Goal: Task Accomplishment & Management: Manage account settings

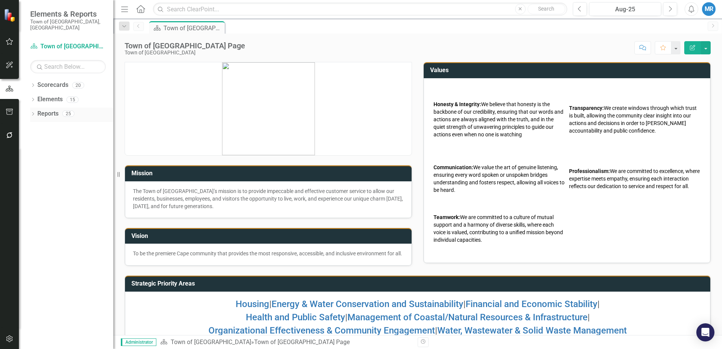
click at [48, 110] on link "Reports" at bounding box center [47, 114] width 21 height 9
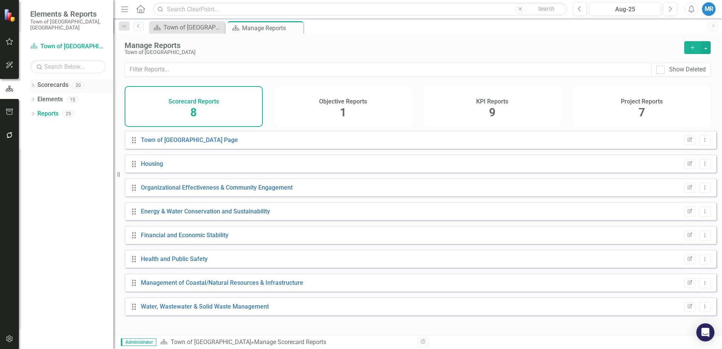
click at [57, 81] on link "Scorecards" at bounding box center [52, 85] width 31 height 9
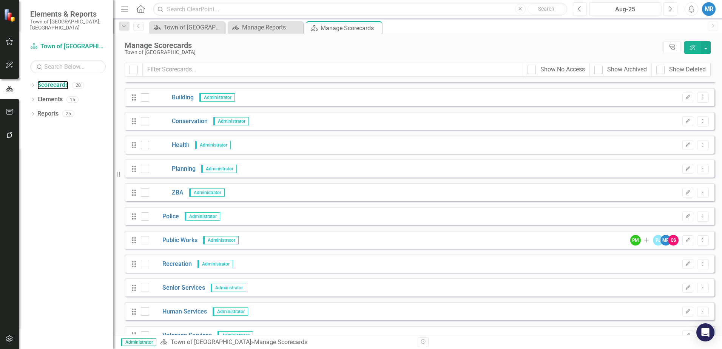
scroll to position [223, 0]
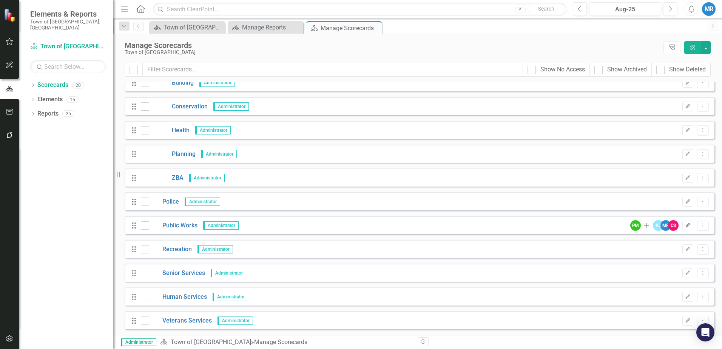
click at [685, 225] on icon "Edit" at bounding box center [688, 225] width 6 height 5
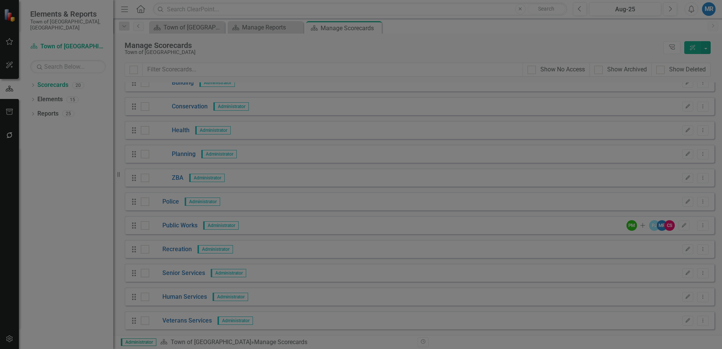
click at [106, 104] on link "User Access" at bounding box center [137, 102] width 130 height 15
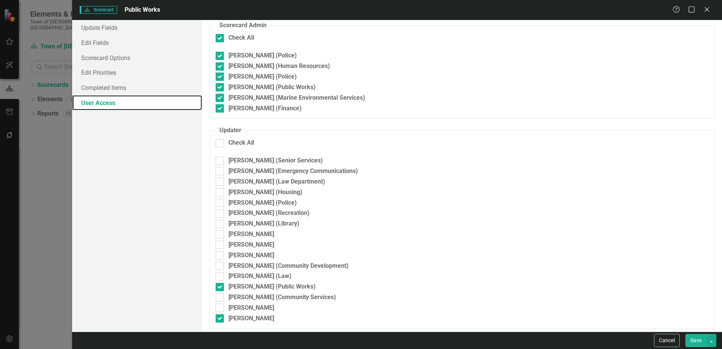
scroll to position [144, 0]
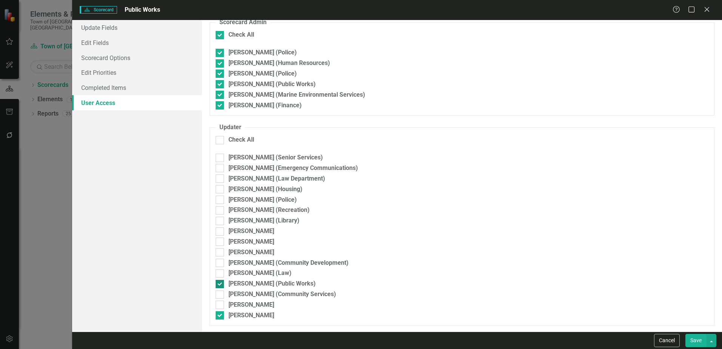
click at [218, 283] on input "[PERSON_NAME] (Public Works)" at bounding box center [218, 282] width 5 height 5
checkbox input "false"
click at [695, 342] on button "Save" at bounding box center [696, 340] width 21 height 13
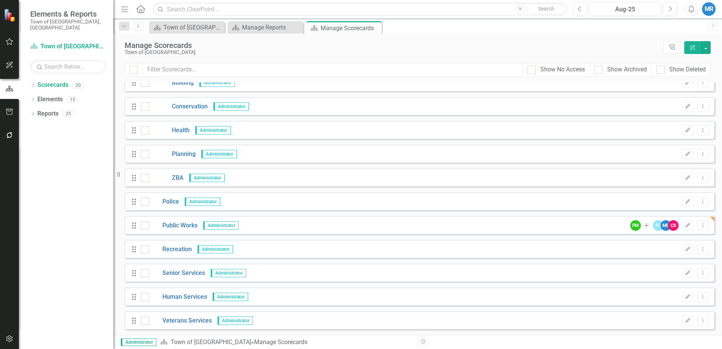
click at [226, 227] on span "Administrator" at bounding box center [221, 225] width 36 height 8
click at [700, 226] on icon "Dropdown Menu" at bounding box center [703, 225] width 6 height 5
click at [685, 224] on icon "Edit" at bounding box center [688, 225] width 6 height 5
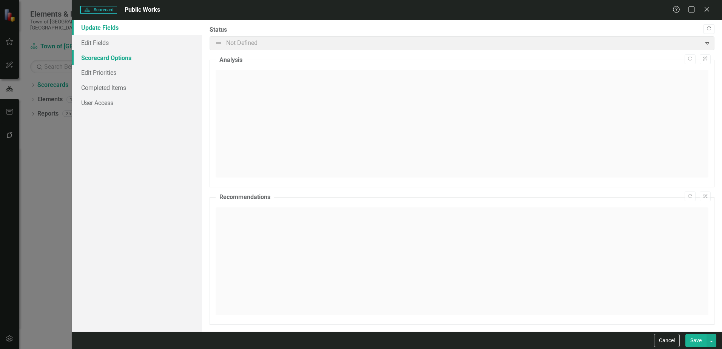
click at [121, 57] on link "Scorecard Options" at bounding box center [137, 57] width 130 height 15
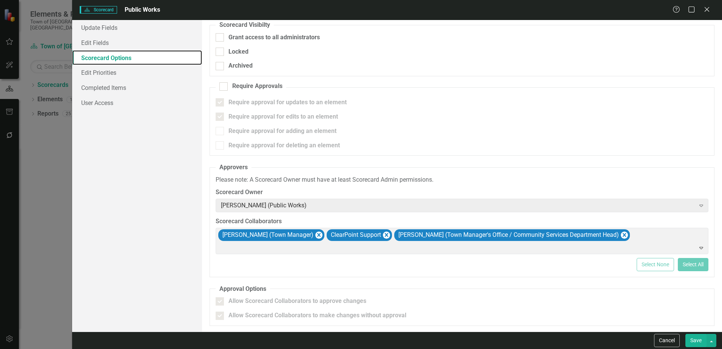
scroll to position [0, 0]
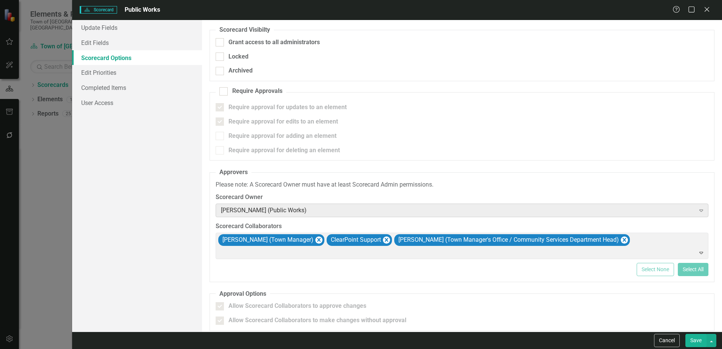
click at [700, 212] on icon at bounding box center [702, 211] width 4 height 2
click at [267, 211] on div "[PERSON_NAME] (Public Works)" at bounding box center [458, 210] width 474 height 9
click at [250, 210] on div "[PERSON_NAME] (Public Works)" at bounding box center [458, 210] width 474 height 9
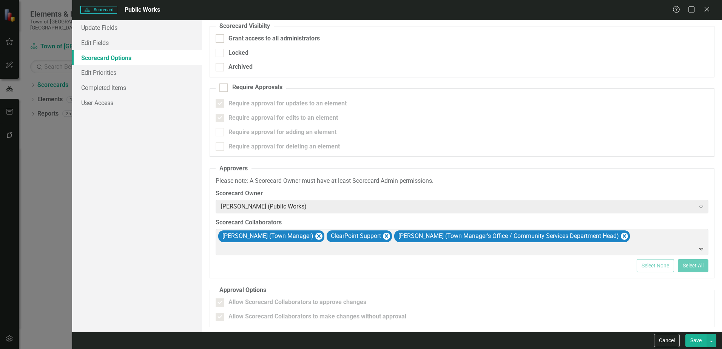
scroll to position [5, 0]
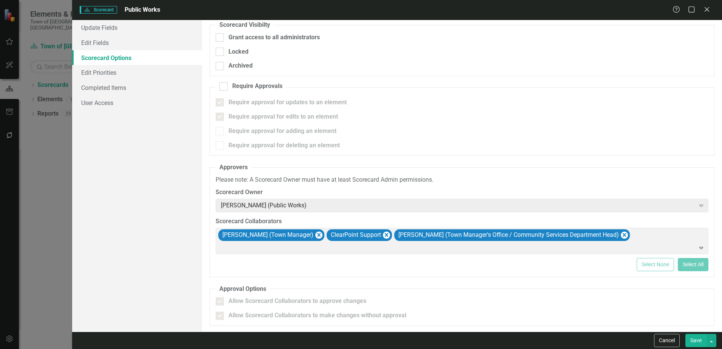
click at [700, 338] on button "Save" at bounding box center [696, 340] width 21 height 13
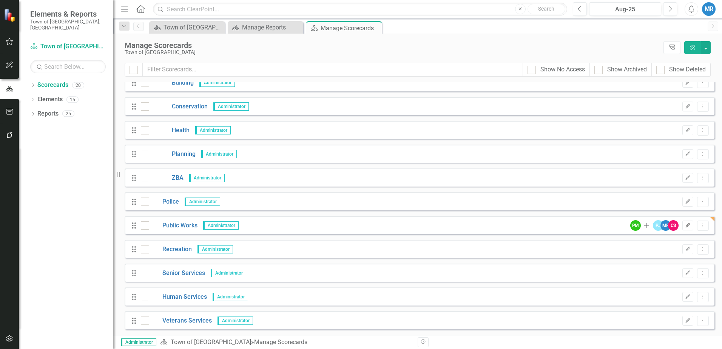
click at [685, 226] on icon "Edit" at bounding box center [688, 225] width 6 height 5
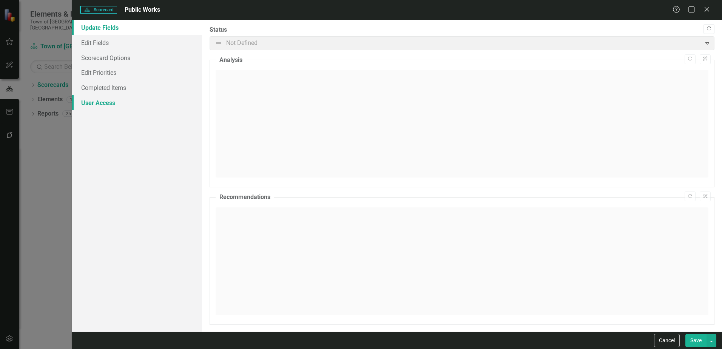
click at [103, 104] on link "User Access" at bounding box center [137, 102] width 130 height 15
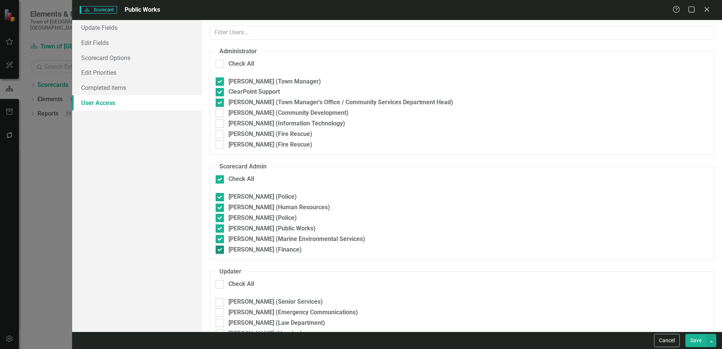
click at [220, 247] on input "[PERSON_NAME] (Finance)" at bounding box center [218, 248] width 5 height 5
checkbox input "false"
click at [223, 177] on div at bounding box center [220, 179] width 8 height 8
click at [221, 177] on input "Check All" at bounding box center [218, 177] width 5 height 5
checkbox input "true"
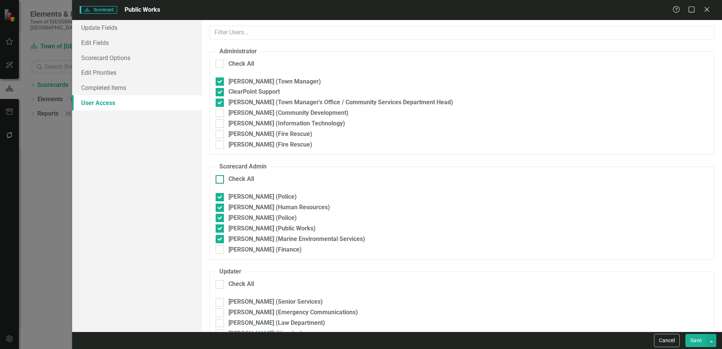
checkbox input "true"
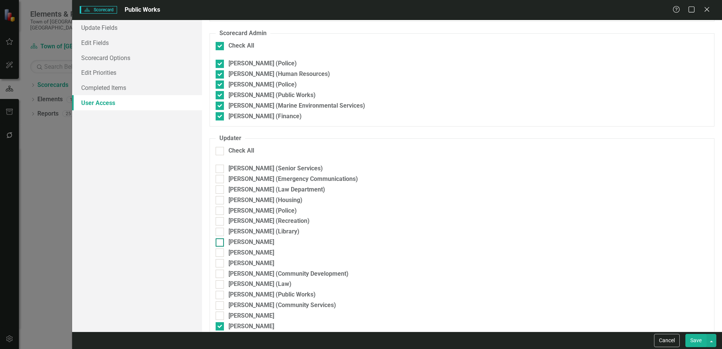
scroll to position [144, 0]
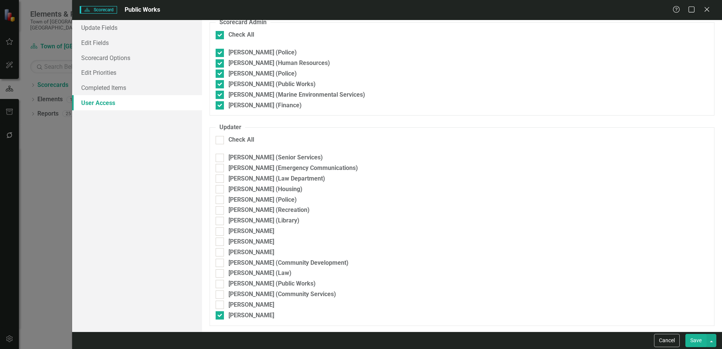
click at [695, 339] on button "Save" at bounding box center [696, 340] width 21 height 13
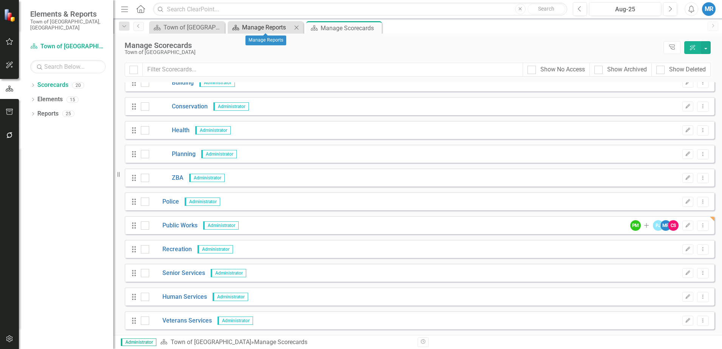
click at [253, 26] on div "Manage Reports" at bounding box center [267, 27] width 50 height 9
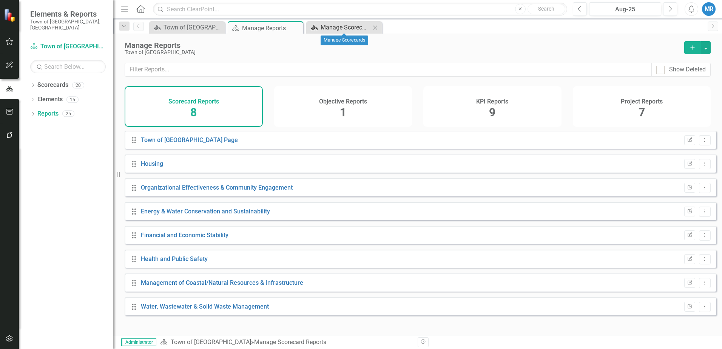
click at [340, 28] on div "Manage Scorecards" at bounding box center [346, 27] width 50 height 9
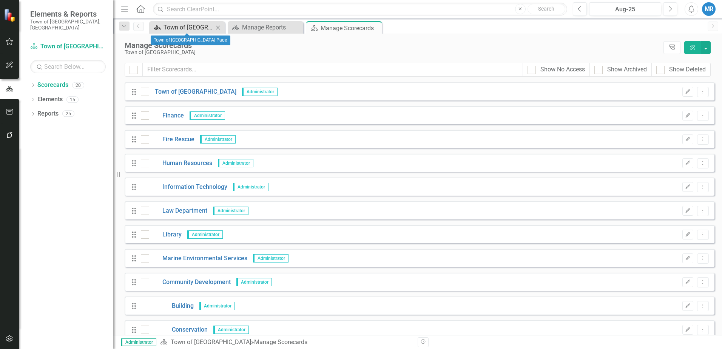
click at [185, 26] on div "Town of [GEOGRAPHIC_DATA] Page" at bounding box center [189, 27] width 50 height 9
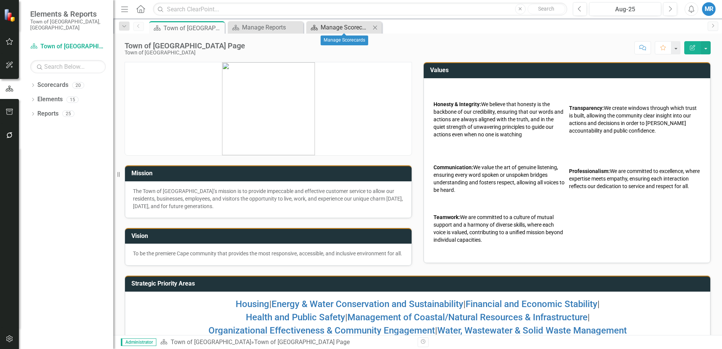
click at [340, 27] on div "Manage Scorecards" at bounding box center [346, 27] width 50 height 9
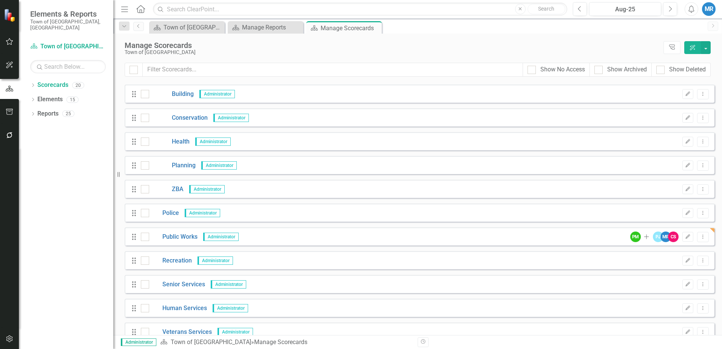
scroll to position [223, 0]
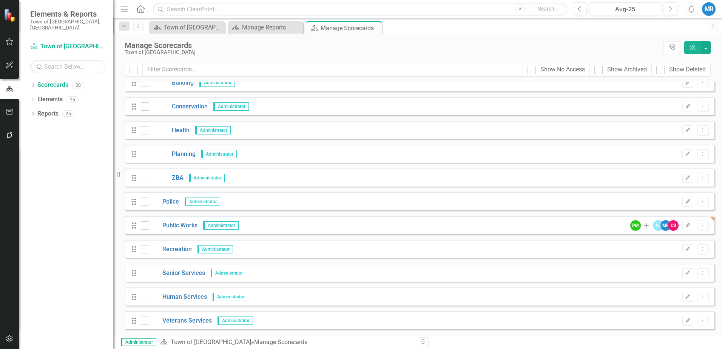
click at [213, 226] on span "Administrator" at bounding box center [221, 225] width 36 height 8
click at [214, 226] on span "Administrator" at bounding box center [221, 225] width 36 height 8
click at [700, 226] on icon "Dropdown Menu" at bounding box center [703, 225] width 6 height 5
click at [648, 238] on link "Edit Edit Scorecard" at bounding box center [661, 238] width 83 height 14
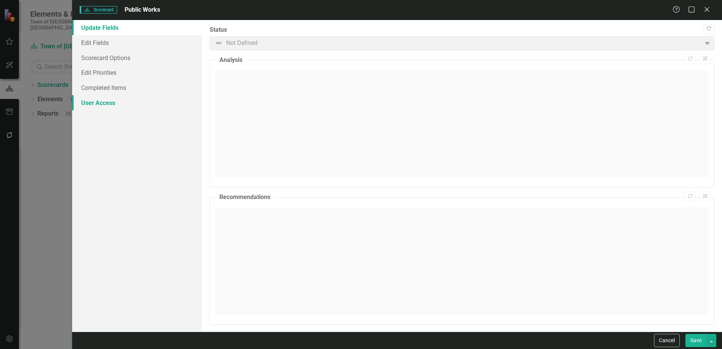
click at [101, 100] on link "User Access" at bounding box center [137, 102] width 130 height 15
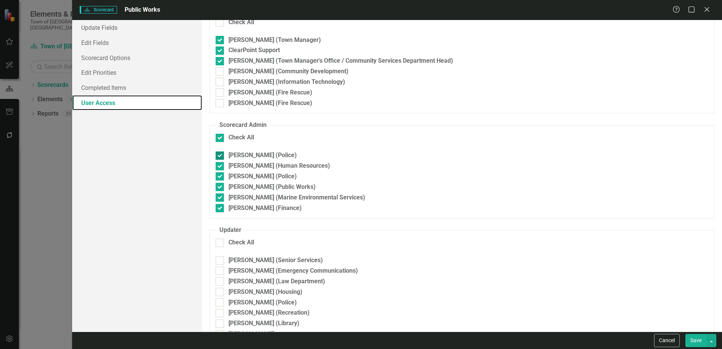
scroll to position [144, 0]
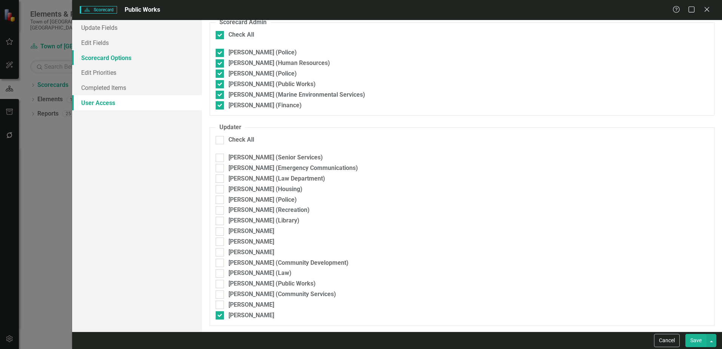
click at [111, 59] on link "Scorecard Options" at bounding box center [137, 57] width 130 height 15
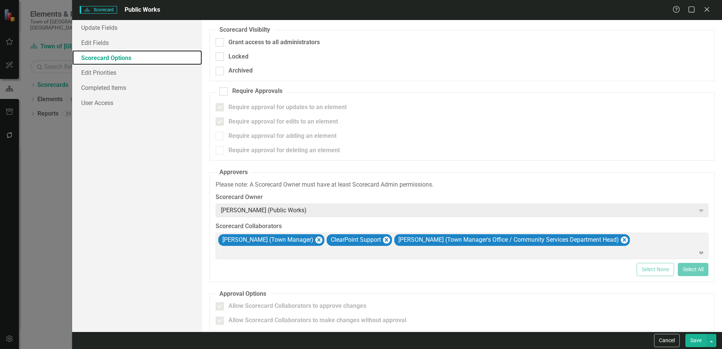
scroll to position [5, 0]
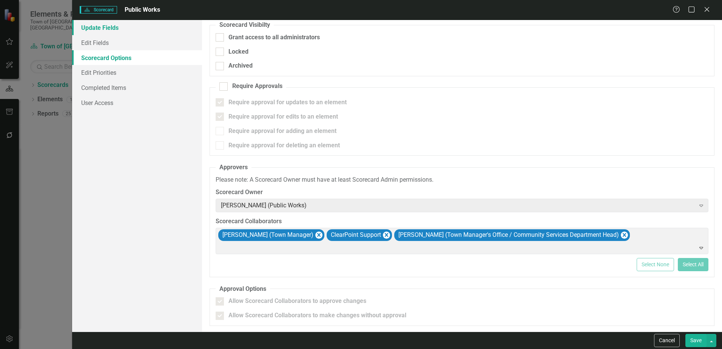
click at [102, 28] on link "Update Fields" at bounding box center [137, 27] width 130 height 15
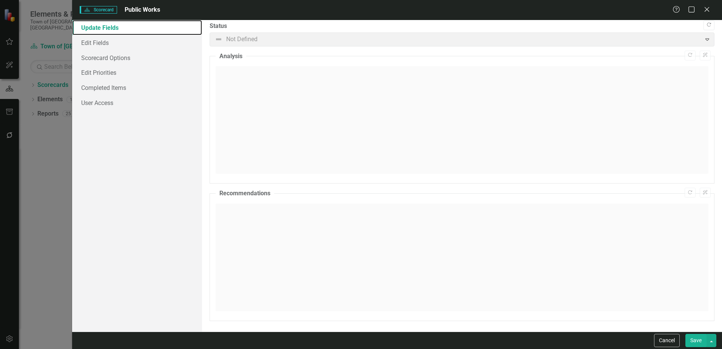
scroll to position [5, 0]
click at [116, 89] on link "Completed Items" at bounding box center [137, 87] width 130 height 15
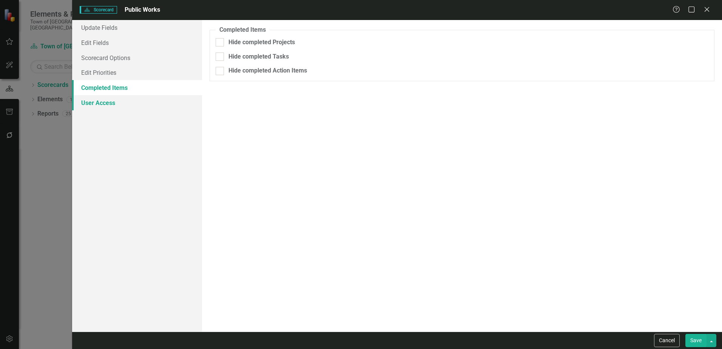
click at [98, 102] on link "User Access" at bounding box center [137, 102] width 130 height 15
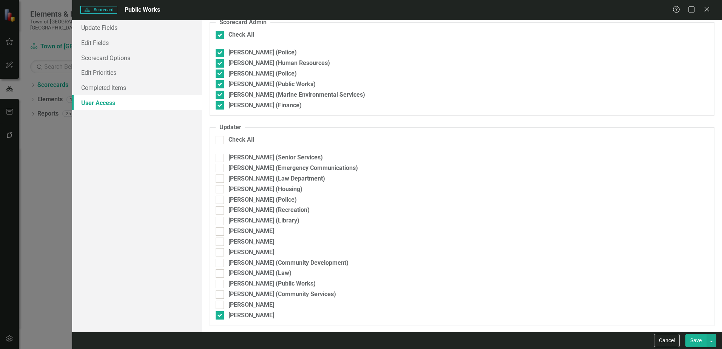
click at [698, 339] on button "Save" at bounding box center [696, 340] width 21 height 13
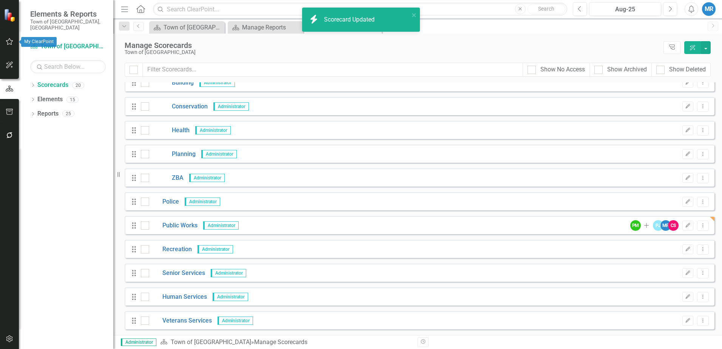
click at [8, 42] on icon "button" at bounding box center [10, 42] width 8 height 6
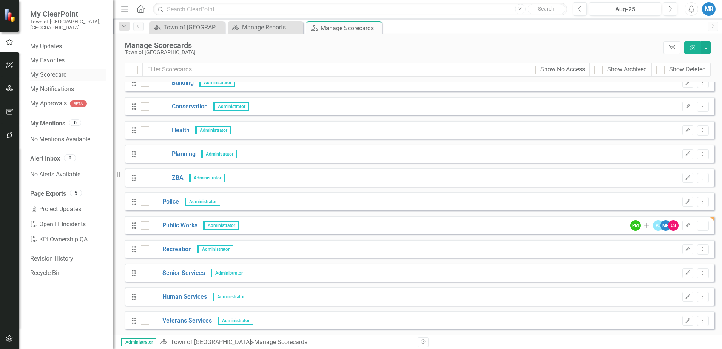
click at [47, 71] on link "My Scorecard" at bounding box center [68, 75] width 76 height 9
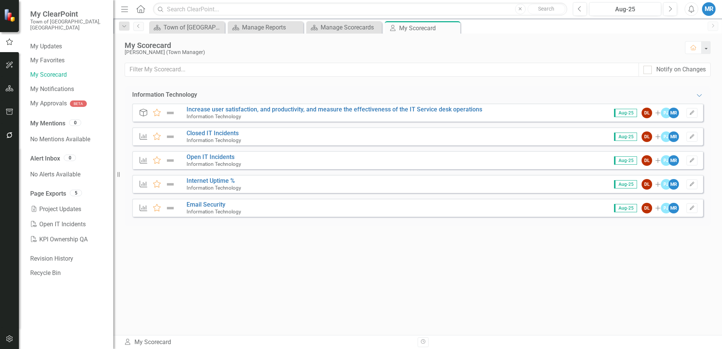
click at [47, 22] on small "Town of [GEOGRAPHIC_DATA], [GEOGRAPHIC_DATA]" at bounding box center [68, 25] width 76 height 12
click at [351, 28] on div "Manage Scorecards" at bounding box center [346, 27] width 50 height 9
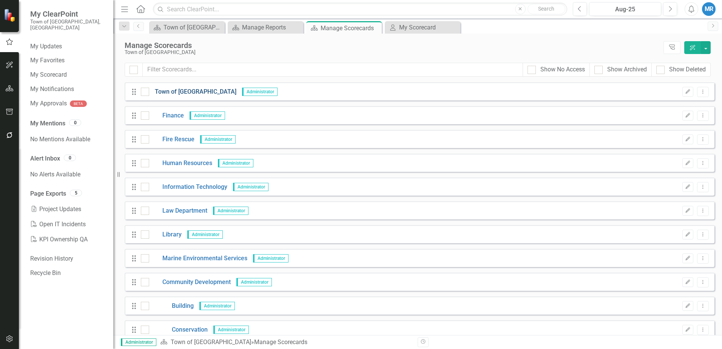
click at [188, 92] on link "Town of [GEOGRAPHIC_DATA]" at bounding box center [192, 92] width 87 height 9
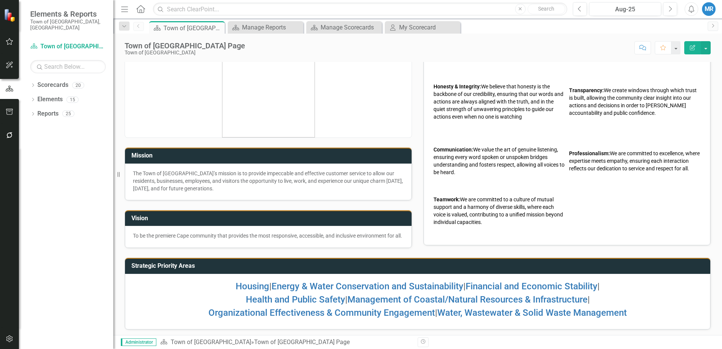
scroll to position [27, 0]
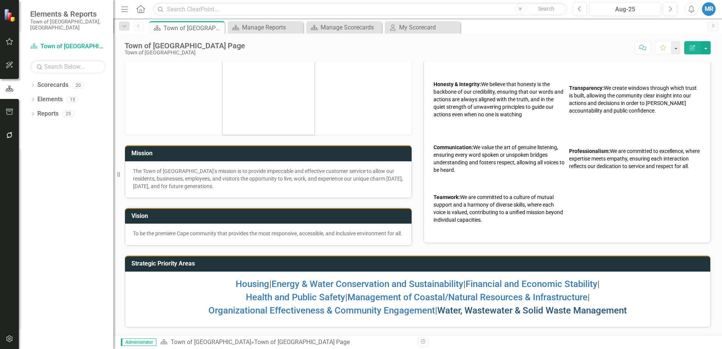
click at [458, 311] on link "Water, Wastewater & Solid Waste Management" at bounding box center [532, 310] width 190 height 11
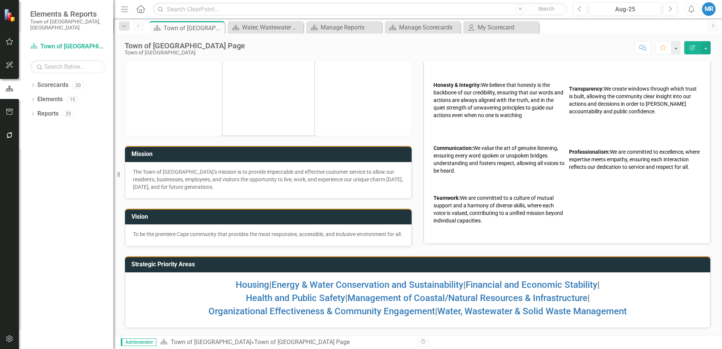
scroll to position [27, 0]
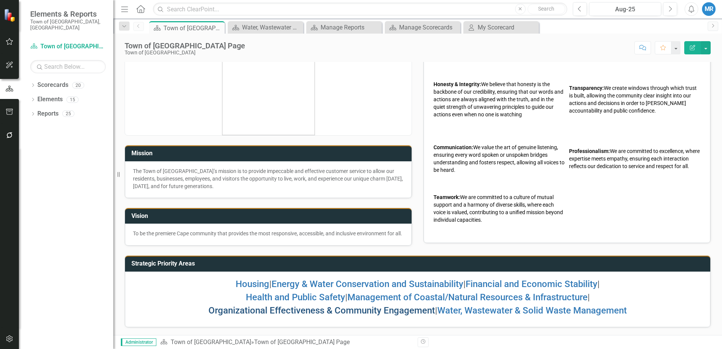
click at [278, 311] on link "Organizational Effectiveness & Community Engagement" at bounding box center [322, 310] width 227 height 11
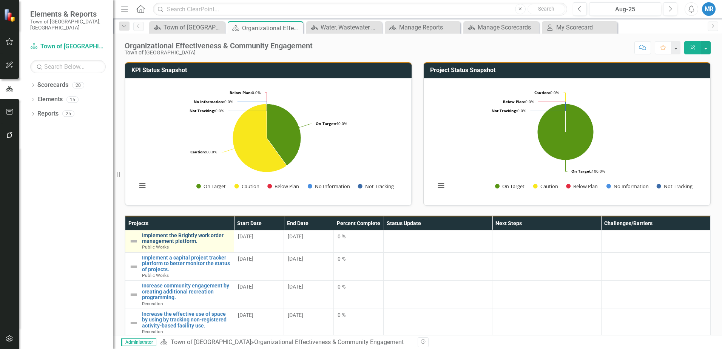
click at [187, 236] on link "Implement the Brightly work order management platform." at bounding box center [186, 239] width 88 height 12
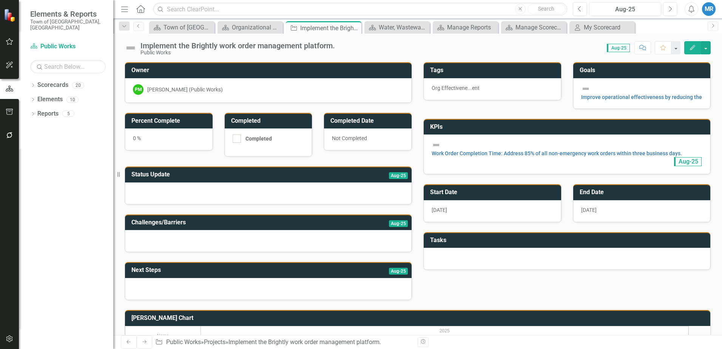
click at [208, 88] on div "[PERSON_NAME] (Public Works)" at bounding box center [185, 90] width 76 height 8
click at [250, 89] on div "PM [PERSON_NAME] (Public Works)" at bounding box center [268, 89] width 271 height 11
click at [691, 47] on icon "Edit" at bounding box center [692, 47] width 7 height 5
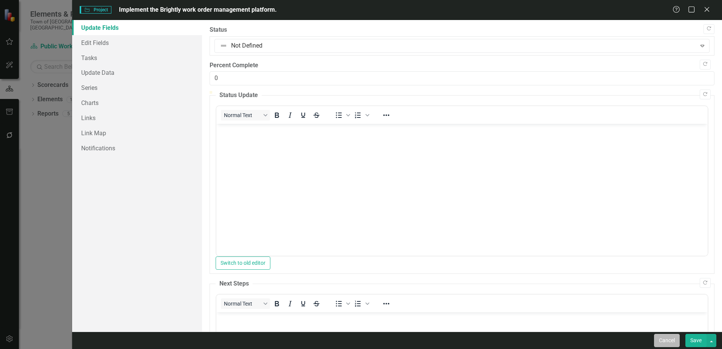
click at [669, 341] on button "Cancel" at bounding box center [667, 340] width 26 height 13
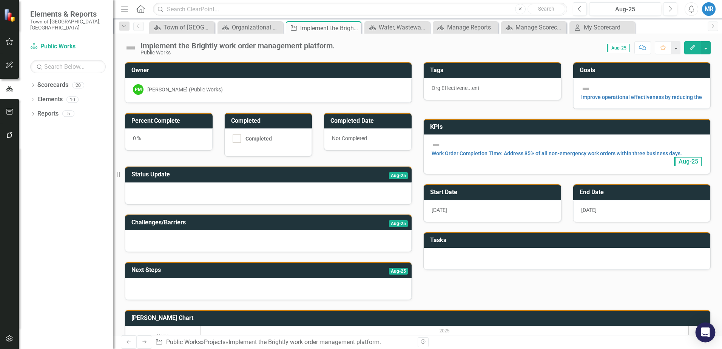
click at [707, 333] on icon "Open Intercom Messenger" at bounding box center [705, 333] width 9 height 10
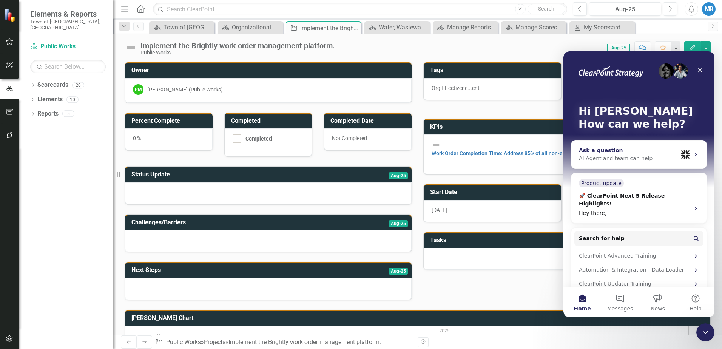
click at [615, 161] on div "AI Agent and team can help" at bounding box center [628, 159] width 99 height 8
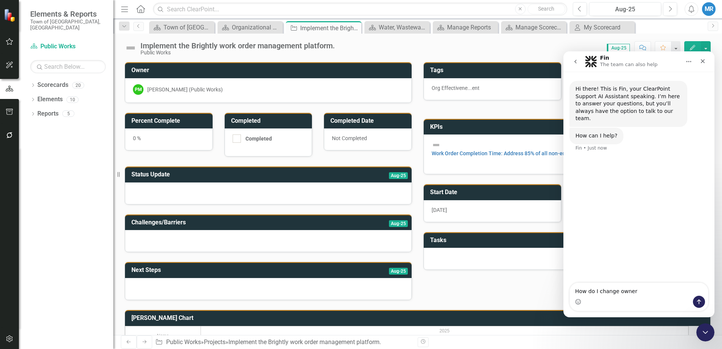
type textarea "How do I change owners"
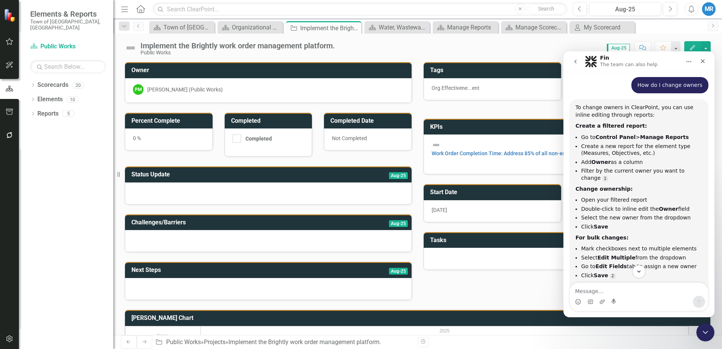
scroll to position [91, 0]
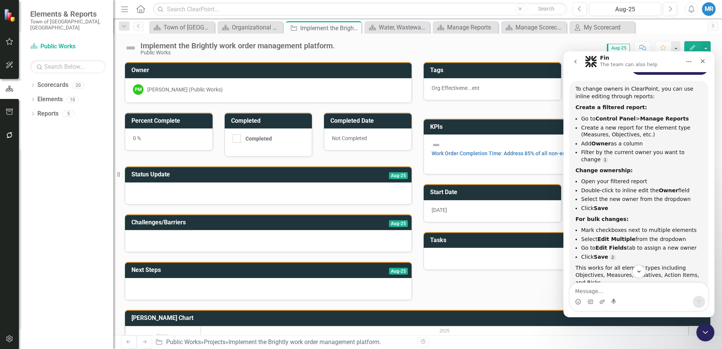
drag, startPoint x: 712, startPoint y: 174, endPoint x: 1283, endPoint y: 224, distance: 572.2
click at [10, 16] on img at bounding box center [10, 14] width 13 height 13
click at [705, 62] on icon "Close" at bounding box center [703, 61] width 6 height 6
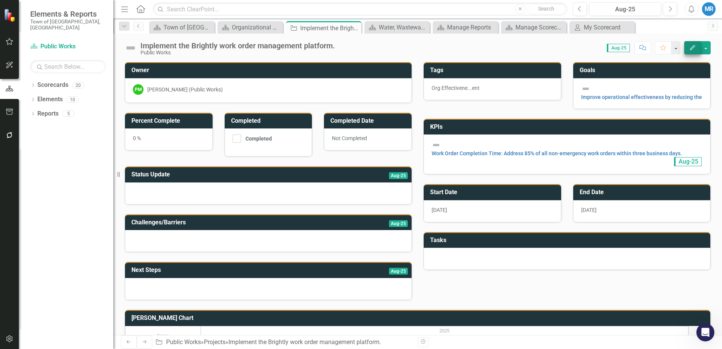
scroll to position [111, 0]
click at [705, 47] on button "button" at bounding box center [706, 47] width 10 height 13
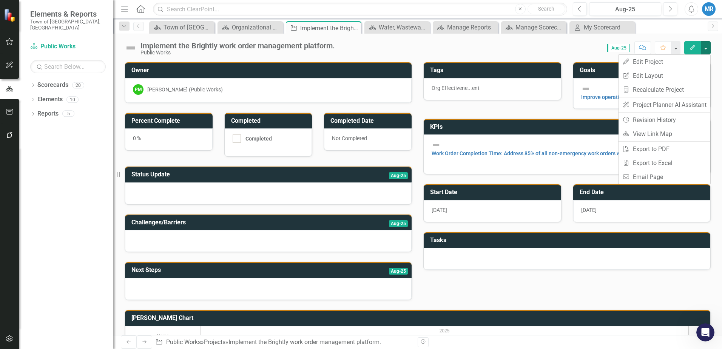
click at [540, 40] on div "Implement the Brightly work order management platform. Public Works Score: 0.00…" at bounding box center [417, 45] width 609 height 23
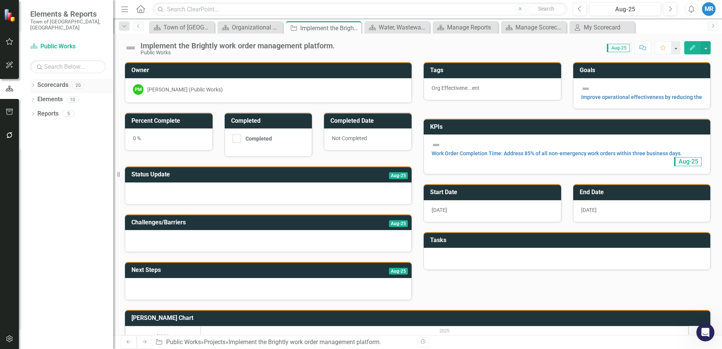
click at [56, 81] on link "Scorecards" at bounding box center [52, 85] width 31 height 9
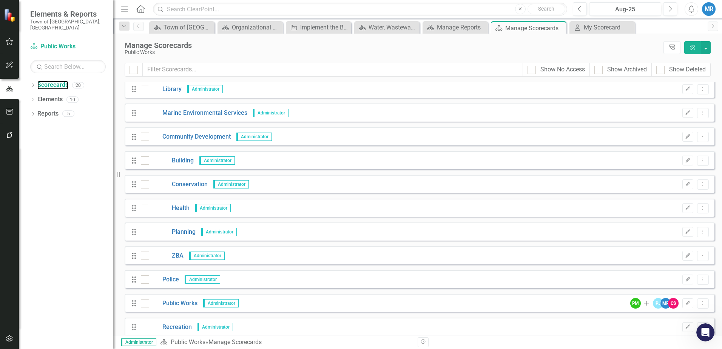
scroll to position [223, 0]
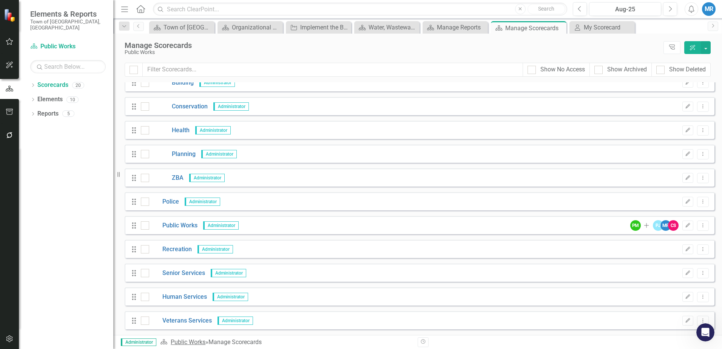
click at [194, 342] on link "Public Works" at bounding box center [188, 341] width 35 height 7
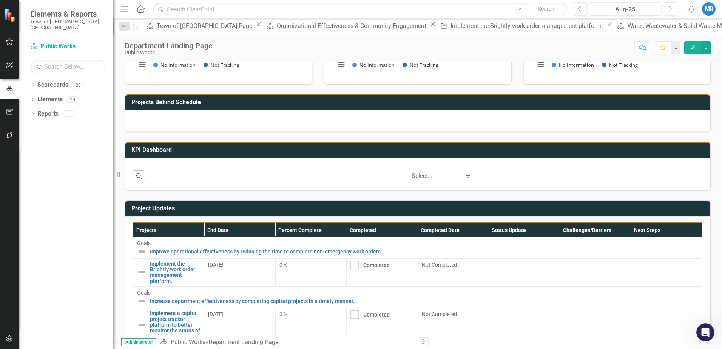
scroll to position [201, 0]
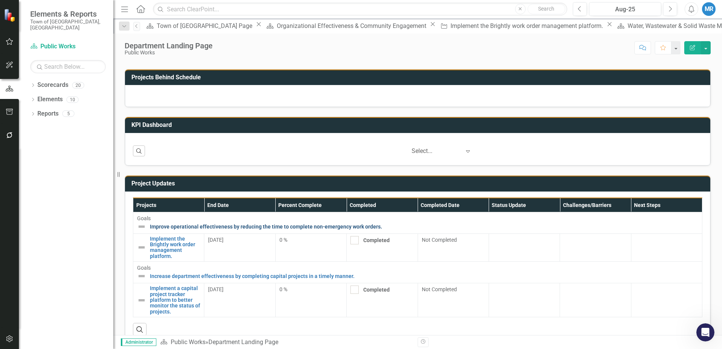
click at [222, 230] on link "Improve operational effectiveness by reducing the time to complete non-emergenc…" at bounding box center [424, 227] width 549 height 8
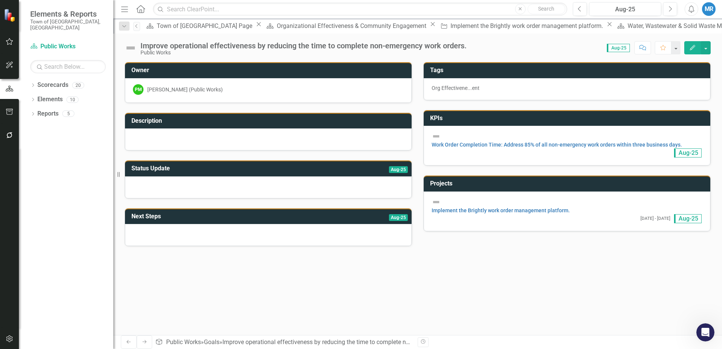
click at [218, 91] on div "[PERSON_NAME] (Public Works)" at bounding box center [185, 90] width 76 height 8
click at [182, 90] on div "[PERSON_NAME] (Public Works)" at bounding box center [185, 90] width 76 height 8
click at [167, 91] on div "[PERSON_NAME] (Public Works)" at bounding box center [185, 90] width 76 height 8
click at [150, 91] on div "[PERSON_NAME] (Public Works)" at bounding box center [185, 90] width 76 height 8
click at [138, 89] on div "PM" at bounding box center [138, 89] width 11 height 11
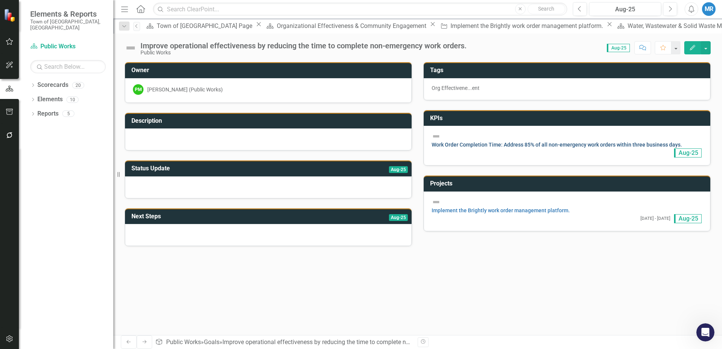
click at [488, 146] on link "Work Order Completion Time: Address 85% of all non-emergency work orders within…" at bounding box center [557, 145] width 250 height 6
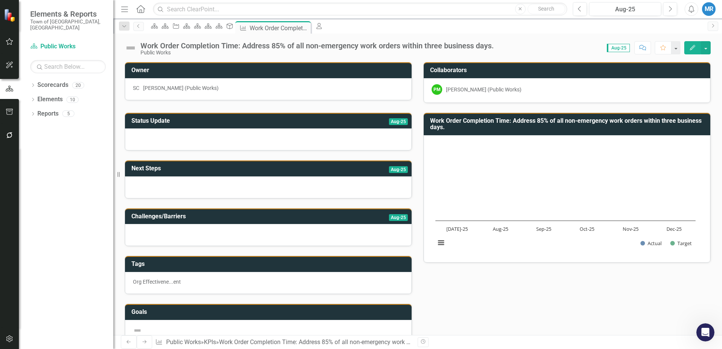
click at [138, 89] on div "SC" at bounding box center [136, 88] width 6 height 8
click at [164, 87] on div "[PERSON_NAME] (Public Works)" at bounding box center [181, 88] width 76 height 8
click at [164, 88] on div "[PERSON_NAME] (Public Works)" at bounding box center [181, 88] width 76 height 8
click at [216, 92] on div "[PERSON_NAME] (Public Works)" at bounding box center [181, 88] width 76 height 8
click at [198, 89] on div "[PERSON_NAME] (Public Works)" at bounding box center [181, 88] width 76 height 8
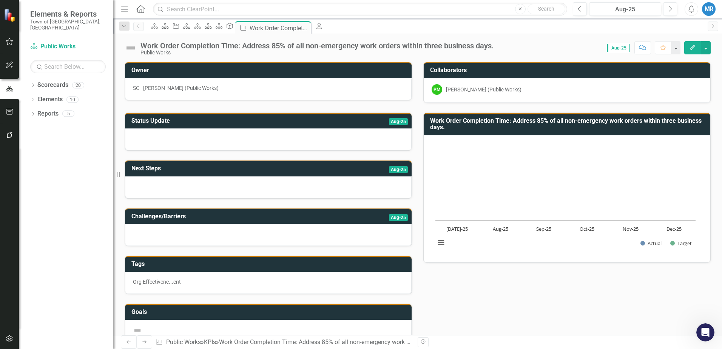
click at [198, 89] on div "[PERSON_NAME] (Public Works)" at bounding box center [181, 88] width 76 height 8
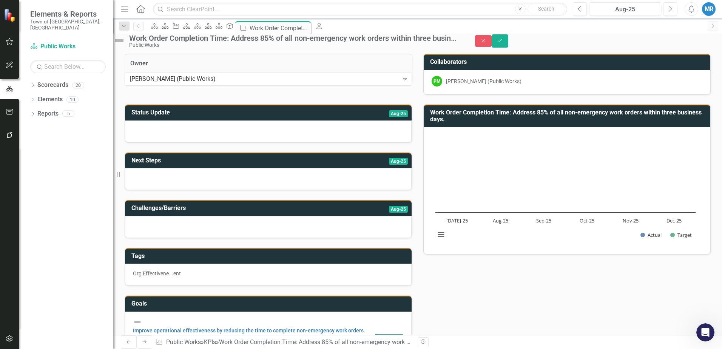
click at [198, 83] on div "[PERSON_NAME] (Public Works)" at bounding box center [264, 79] width 269 height 9
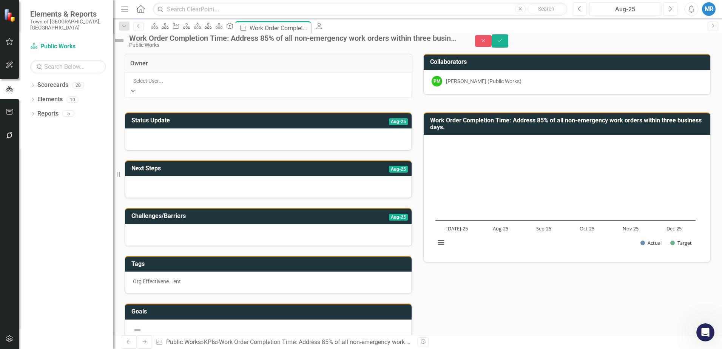
scroll to position [176, 0]
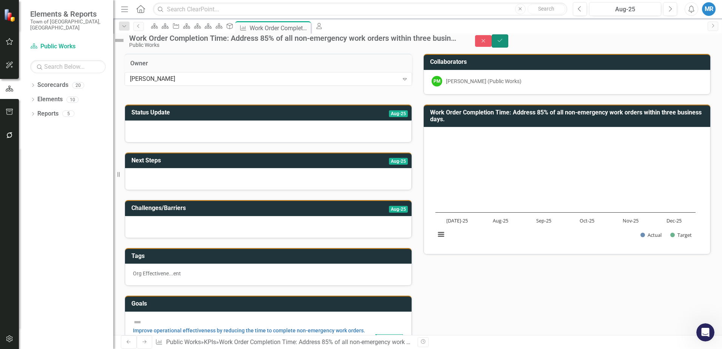
click at [504, 43] on icon "Save" at bounding box center [500, 40] width 7 height 5
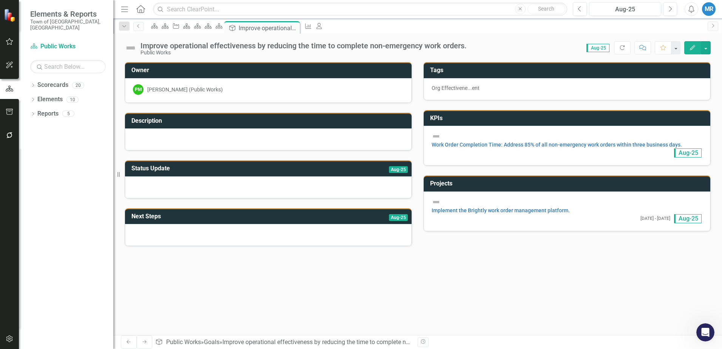
click at [178, 89] on div "[PERSON_NAME] (Public Works)" at bounding box center [185, 90] width 76 height 8
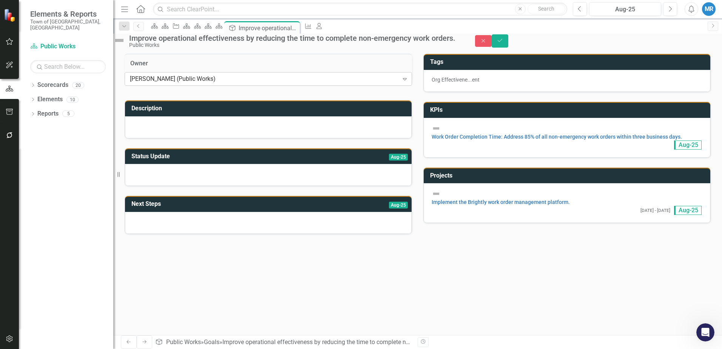
click at [401, 82] on icon "Expand" at bounding box center [405, 79] width 8 height 6
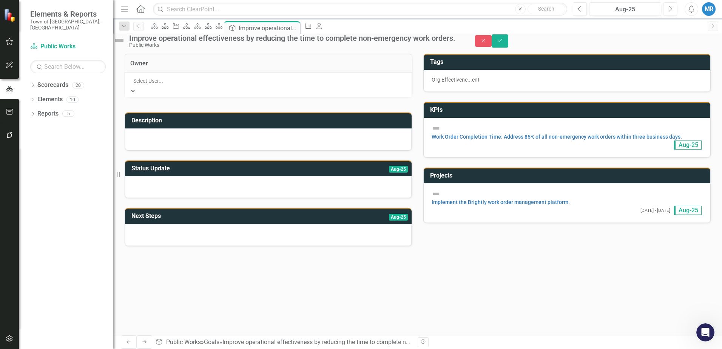
scroll to position [221, 0]
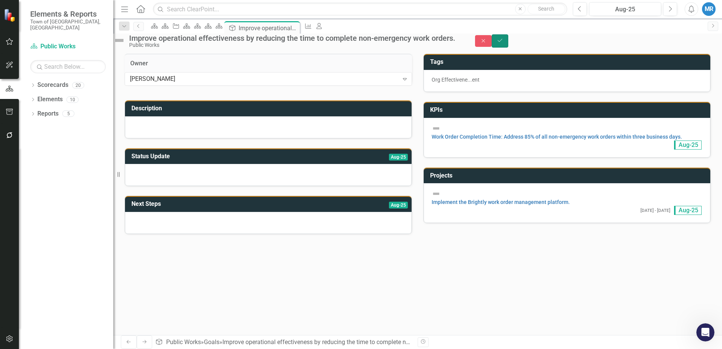
click at [504, 42] on icon "Save" at bounding box center [500, 40] width 7 height 5
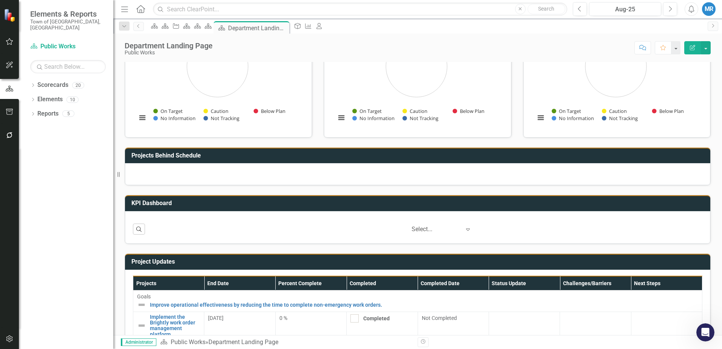
scroll to position [201, 0]
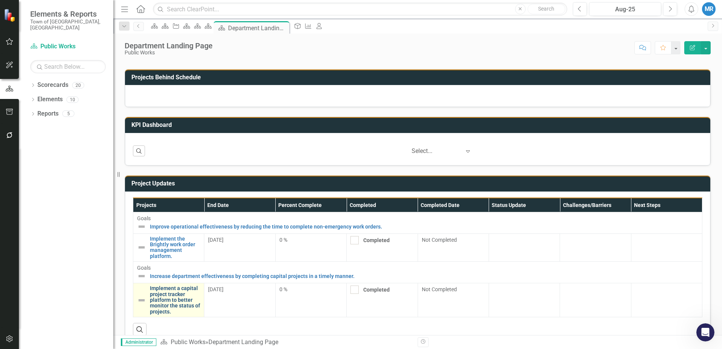
click at [200, 289] on link "Implement a capital project tracker platform to better monitor the status of pr…" at bounding box center [175, 300] width 50 height 29
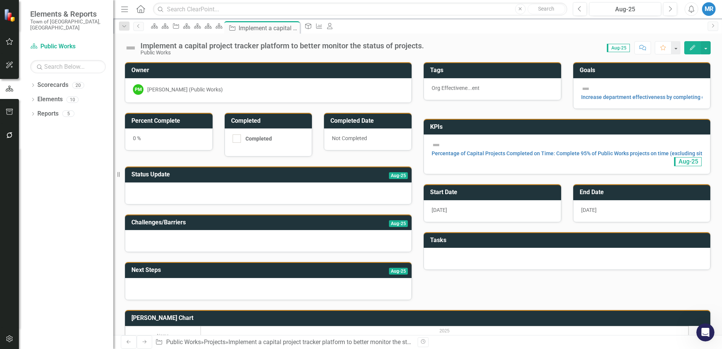
click at [211, 88] on div "[PERSON_NAME] (Public Works)" at bounding box center [185, 90] width 76 height 8
click at [211, 89] on div "[PERSON_NAME] (Public Works)" at bounding box center [185, 90] width 76 height 8
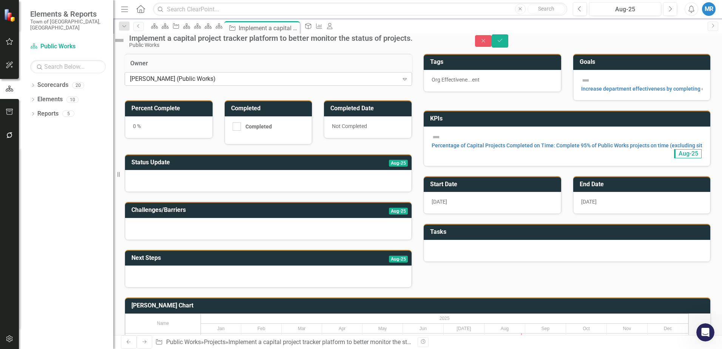
click at [385, 83] on div "[PERSON_NAME] (Public Works)" at bounding box center [264, 79] width 269 height 9
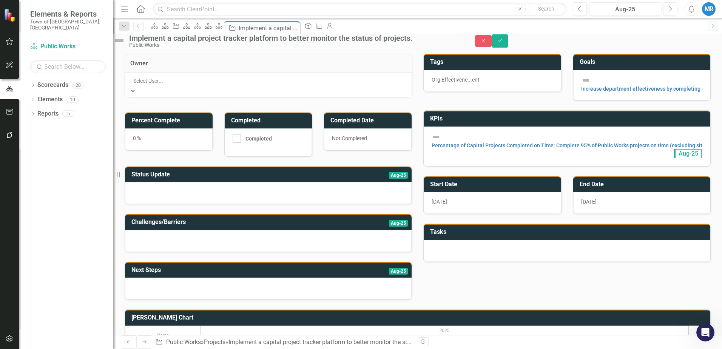
scroll to position [249, 0]
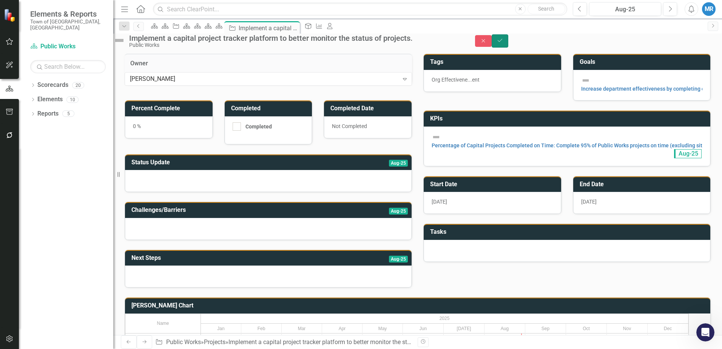
click at [504, 43] on icon "Save" at bounding box center [500, 40] width 7 height 5
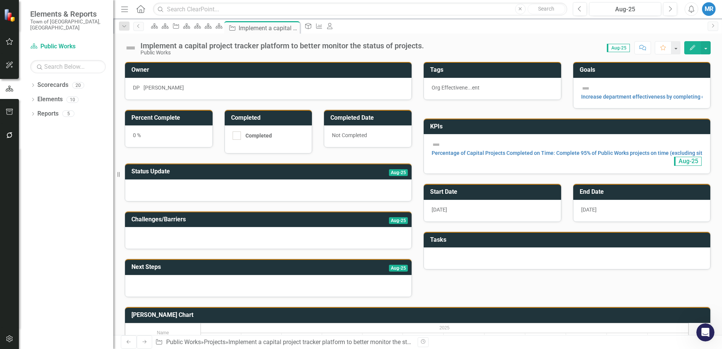
scroll to position [0, 0]
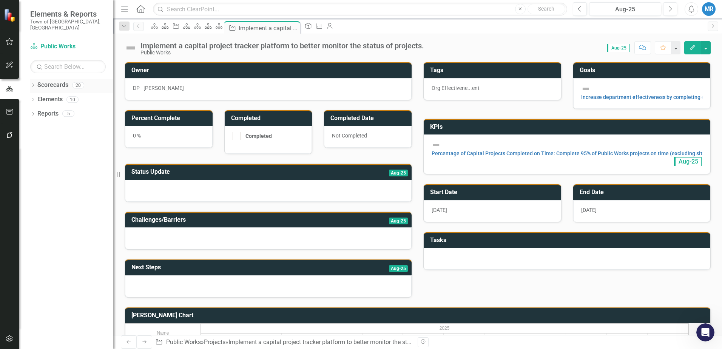
click at [54, 81] on link "Scorecards" at bounding box center [52, 85] width 31 height 9
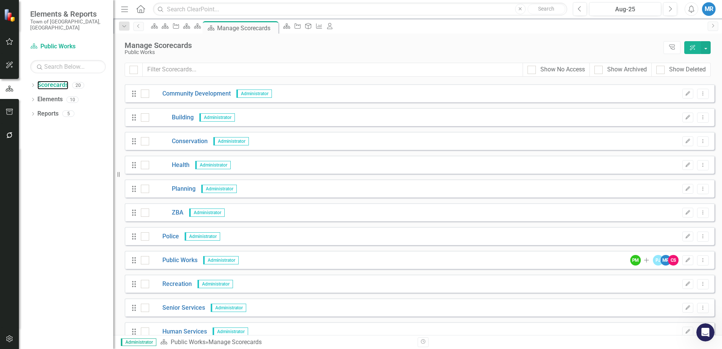
scroll to position [189, 0]
click at [182, 259] on link "Public Works" at bounding box center [173, 260] width 48 height 9
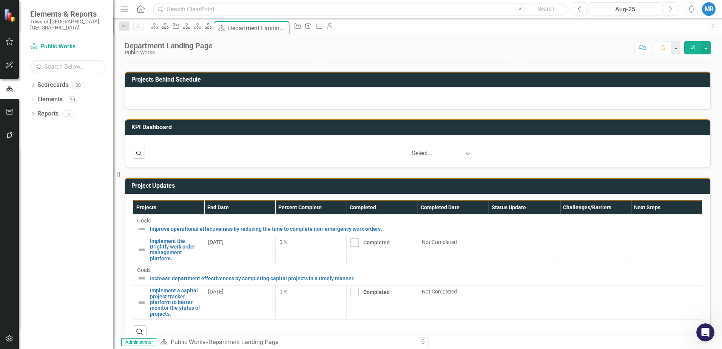
scroll to position [201, 0]
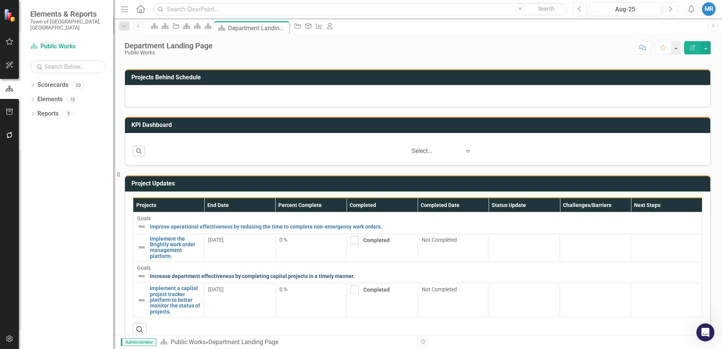
click at [202, 272] on link "Increase department effectiveness by completing capital projects in a timely ma…" at bounding box center [424, 276] width 549 height 8
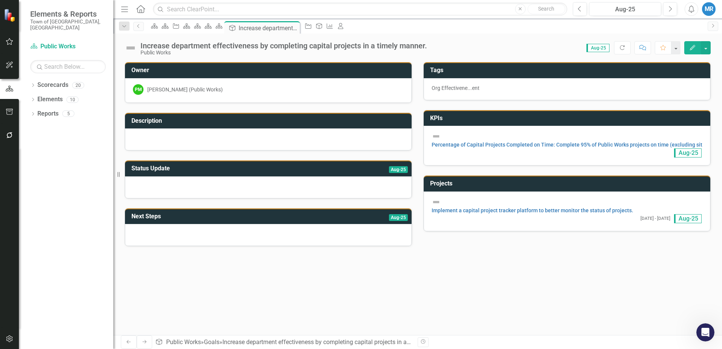
click at [206, 91] on div "[PERSON_NAME] (Public Works)" at bounding box center [185, 90] width 76 height 8
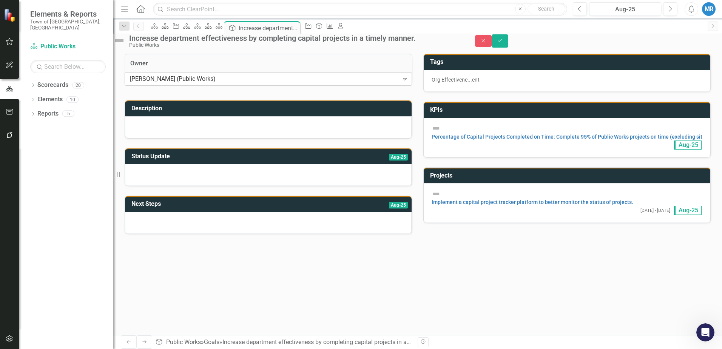
click at [401, 82] on icon "Expand" at bounding box center [405, 79] width 8 height 6
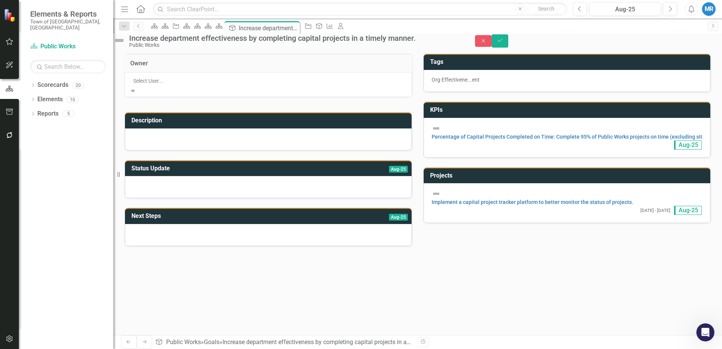
scroll to position [211, 0]
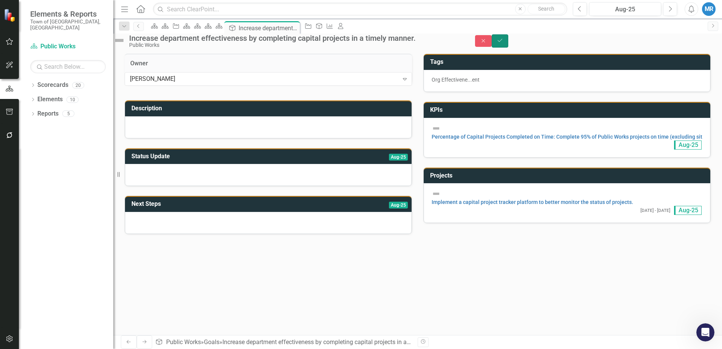
click at [504, 42] on icon "Save" at bounding box center [500, 40] width 7 height 5
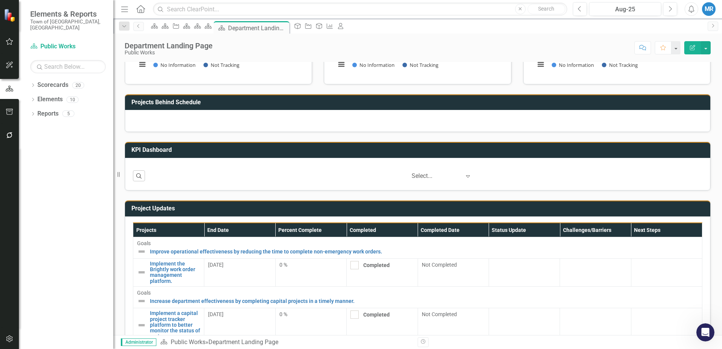
scroll to position [201, 0]
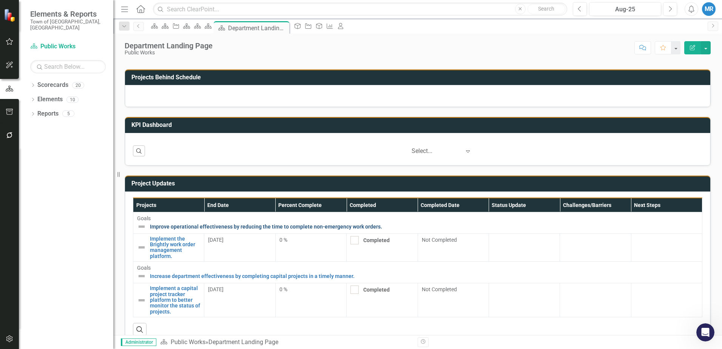
click at [210, 230] on link "Improve operational effectiveness by reducing the time to complete non-emergenc…" at bounding box center [424, 227] width 549 height 8
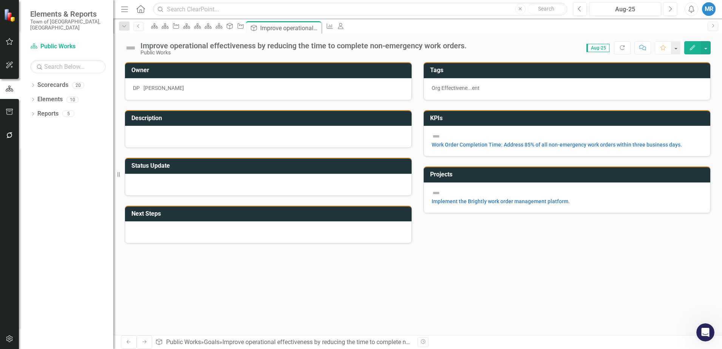
click at [210, 232] on div at bounding box center [268, 232] width 287 height 22
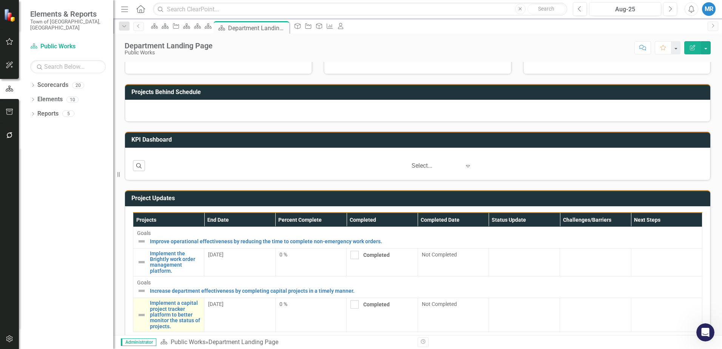
scroll to position [189, 0]
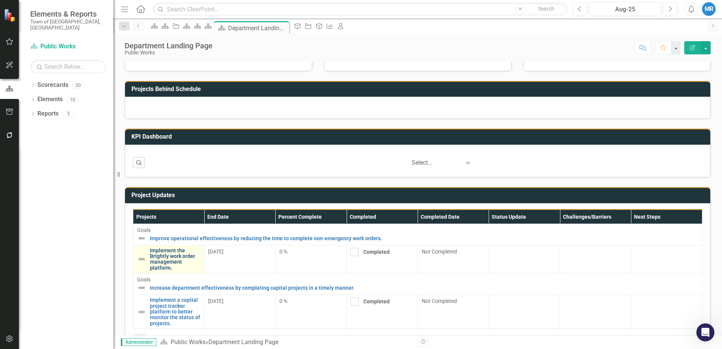
click at [200, 258] on link "Implement the Brightly work order management platform." at bounding box center [175, 259] width 50 height 23
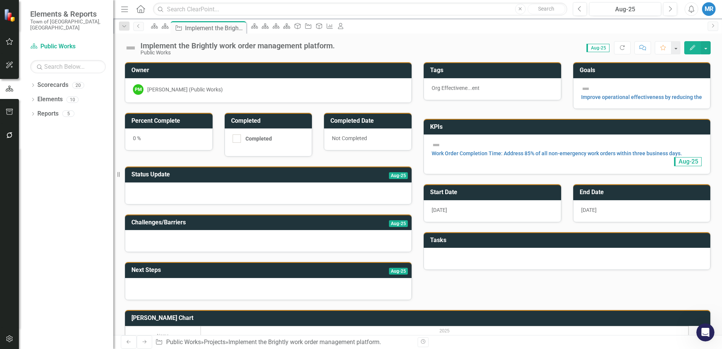
click at [202, 90] on div "[PERSON_NAME] (Public Works)" at bounding box center [185, 90] width 76 height 8
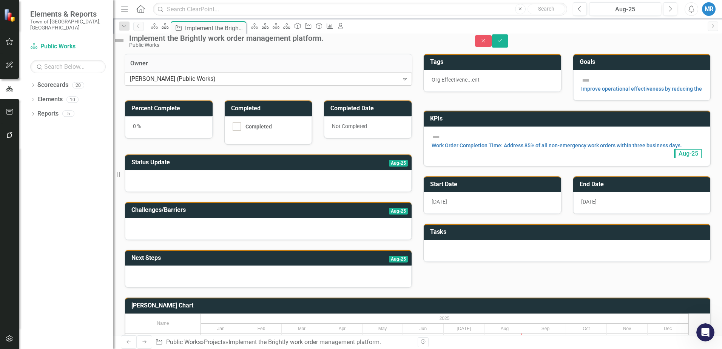
click at [401, 82] on icon "Expand" at bounding box center [405, 79] width 8 height 6
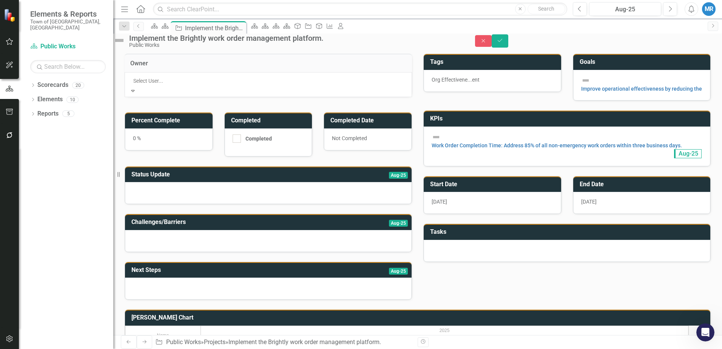
scroll to position [211, 0]
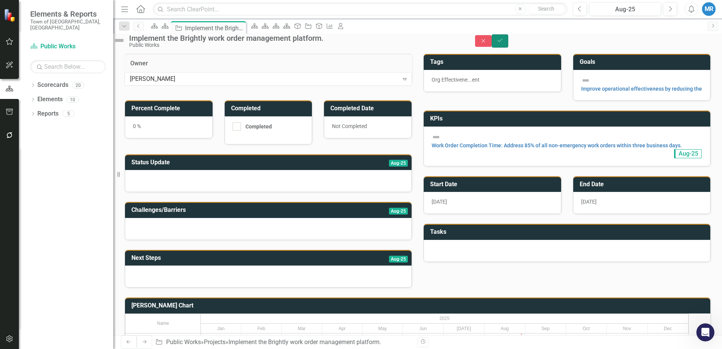
click at [508, 41] on button "Save" at bounding box center [500, 40] width 17 height 13
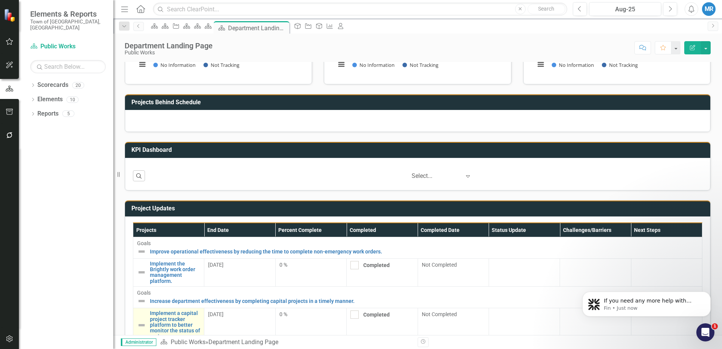
scroll to position [189, 0]
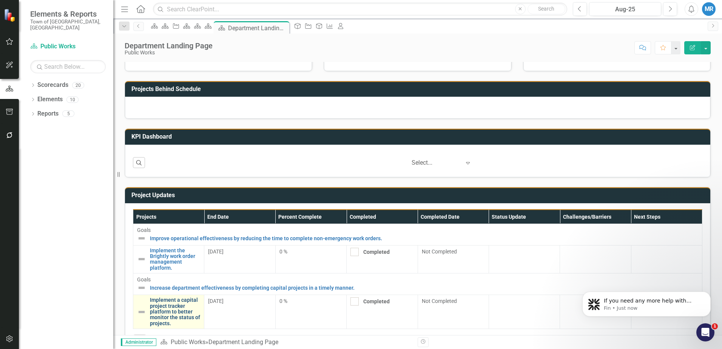
click at [200, 298] on link "Implement a capital project tracker platform to better monitor the status of pr…" at bounding box center [175, 311] width 50 height 29
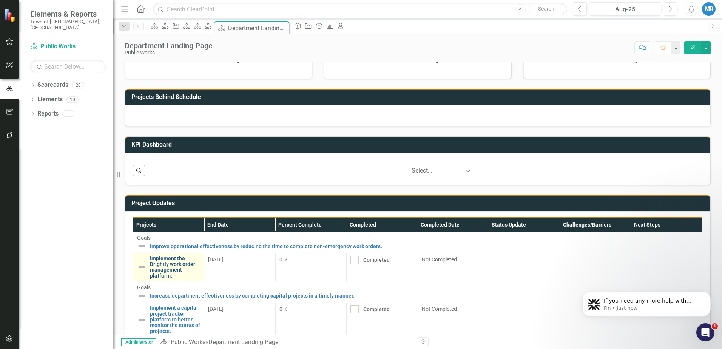
scroll to position [189, 0]
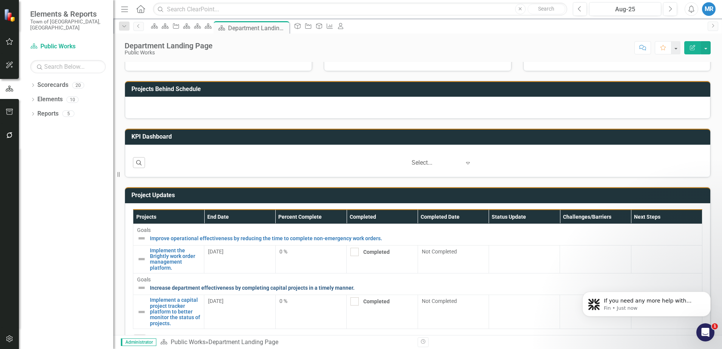
click at [222, 284] on link "Increase department effectiveness by completing capital projects in a timely ma…" at bounding box center [424, 288] width 549 height 8
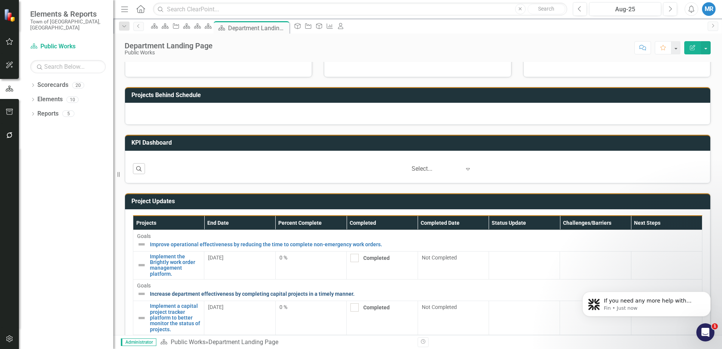
scroll to position [189, 0]
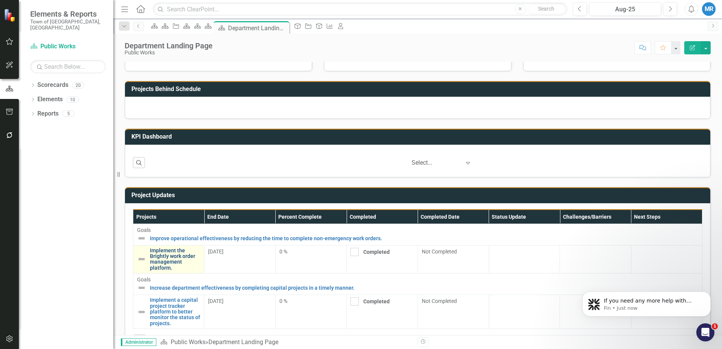
click at [200, 259] on link "Implement the Brightly work order management platform." at bounding box center [175, 259] width 50 height 23
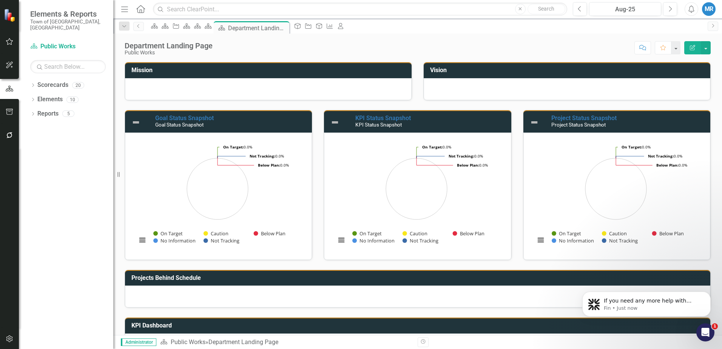
scroll to position [113, 0]
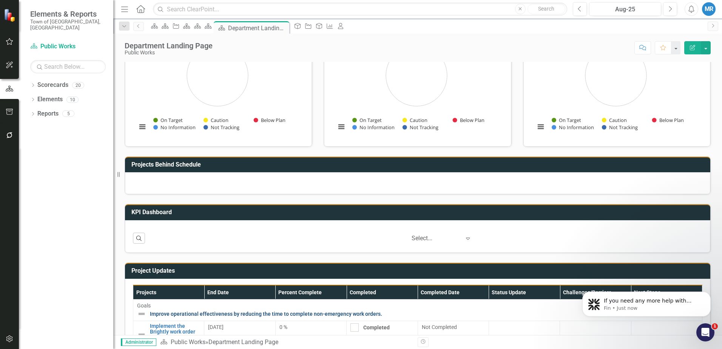
click at [235, 318] on link "Improve operational effectiveness by reducing the time to complete non-emergenc…" at bounding box center [424, 314] width 549 height 8
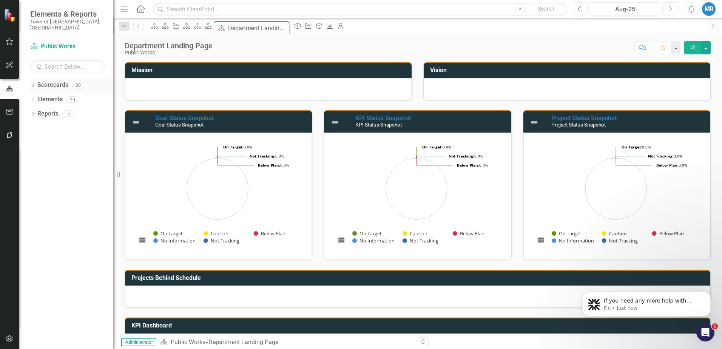
click at [57, 81] on link "Scorecards" at bounding box center [52, 85] width 31 height 9
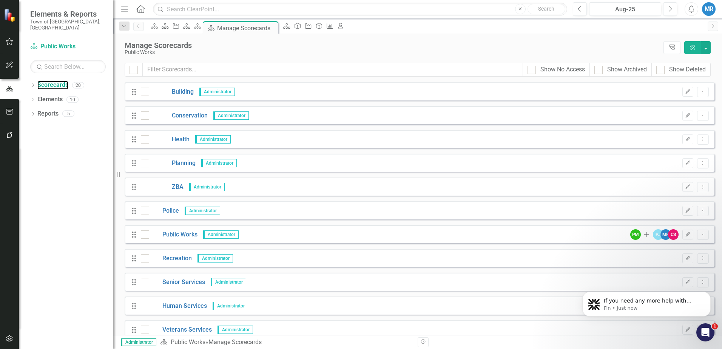
scroll to position [223, 0]
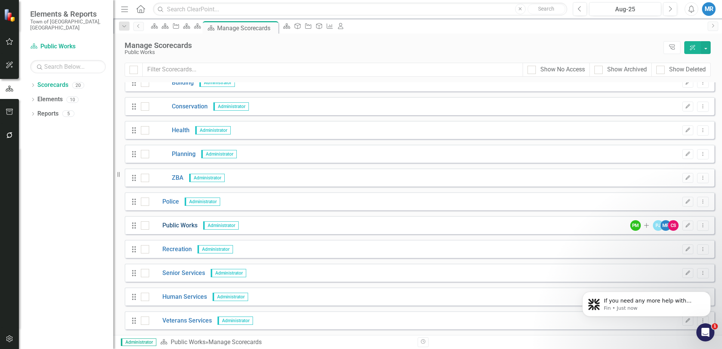
click at [184, 224] on link "Public Works" at bounding box center [173, 225] width 48 height 9
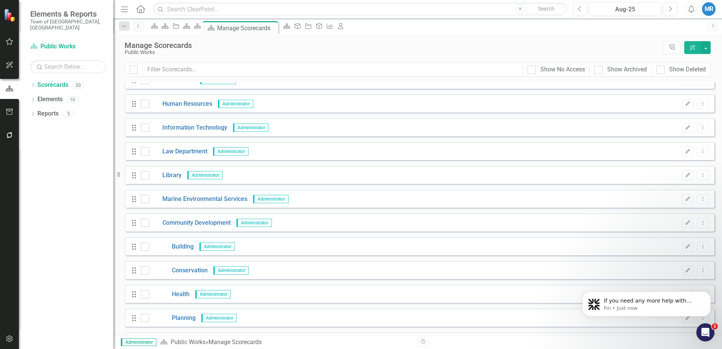
scroll to position [151, 0]
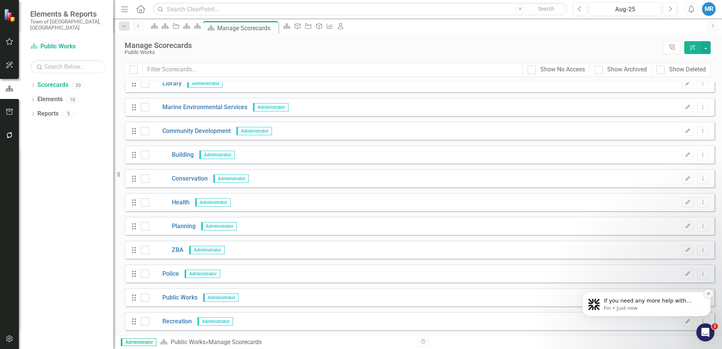
click at [709, 294] on icon "Dismiss notification" at bounding box center [709, 294] width 4 height 4
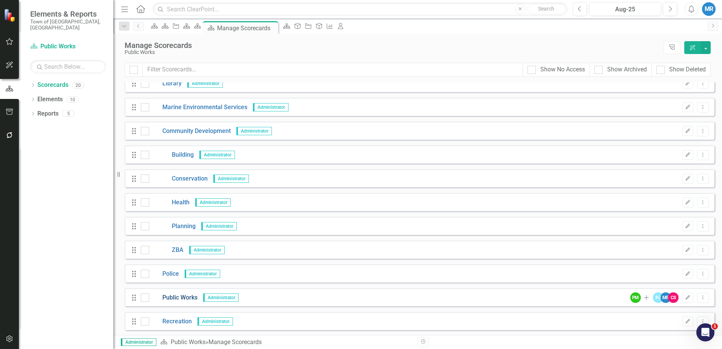
click at [180, 296] on link "Public Works" at bounding box center [173, 298] width 48 height 9
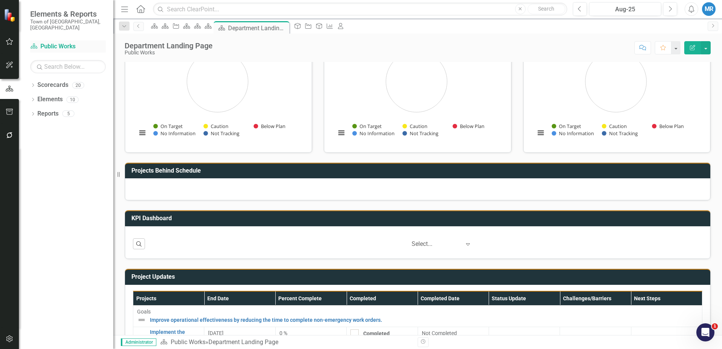
scroll to position [49, 0]
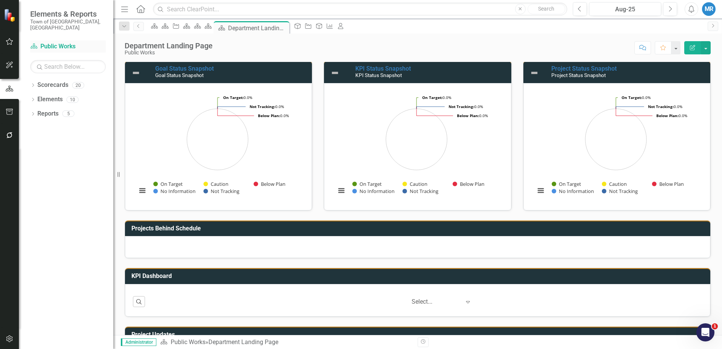
click at [69, 42] on link "Scorecard Public Works" at bounding box center [68, 46] width 76 height 9
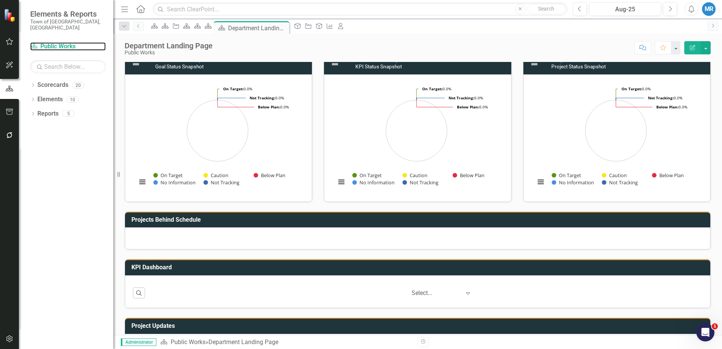
scroll to position [0, 0]
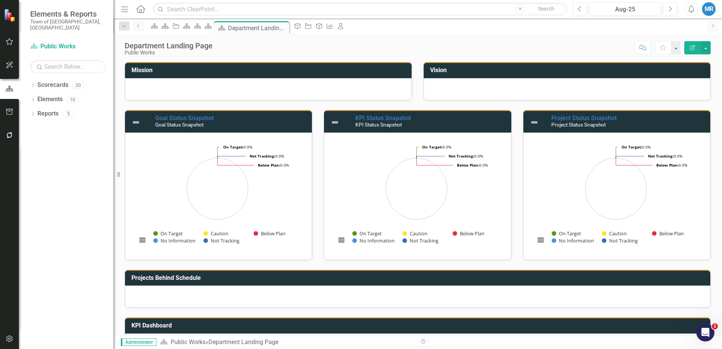
click at [182, 278] on h3 "Projects Behind Schedule" at bounding box center [418, 278] width 575 height 7
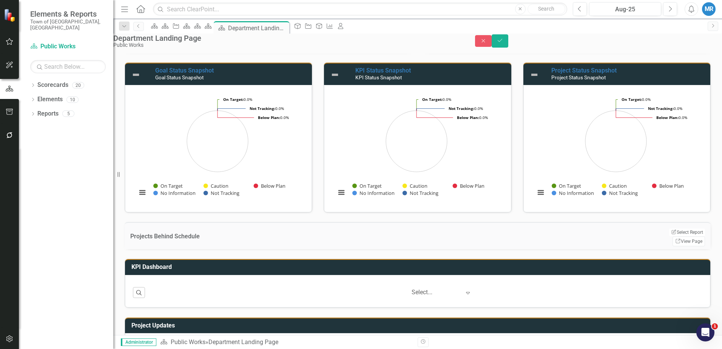
scroll to position [76, 0]
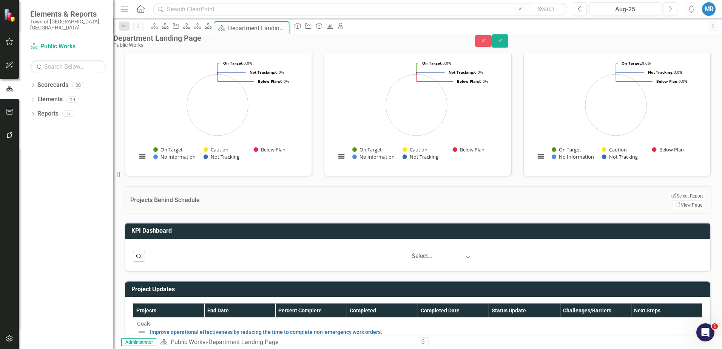
click at [237, 213] on div at bounding box center [418, 213] width 586 height 0
click at [504, 43] on icon "Save" at bounding box center [500, 40] width 7 height 5
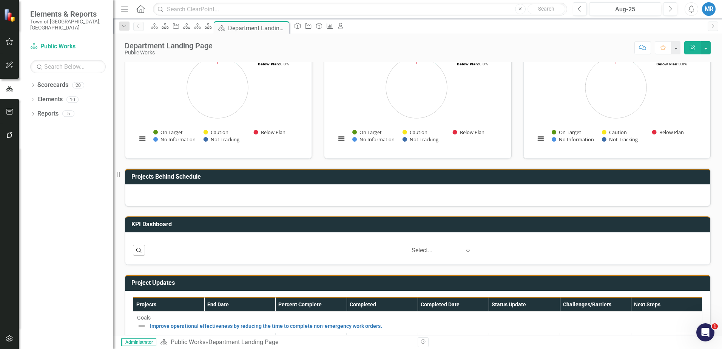
scroll to position [0, 0]
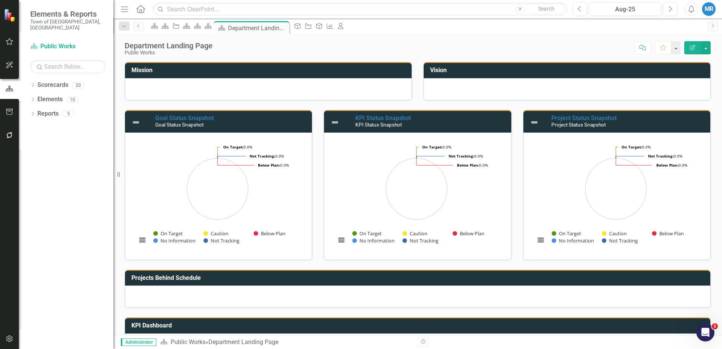
click at [709, 8] on div "MR" at bounding box center [709, 9] width 14 height 14
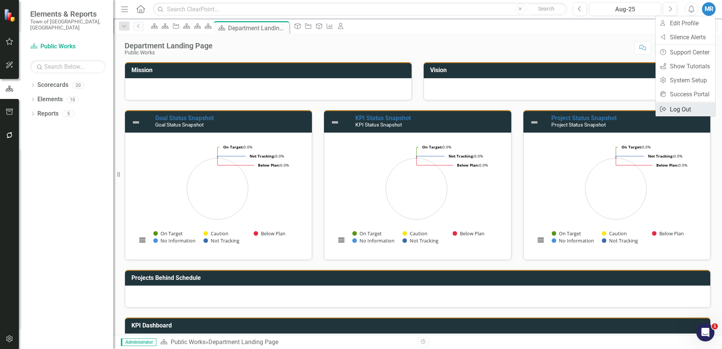
click at [678, 108] on link "Logout Log Out" at bounding box center [686, 109] width 60 height 14
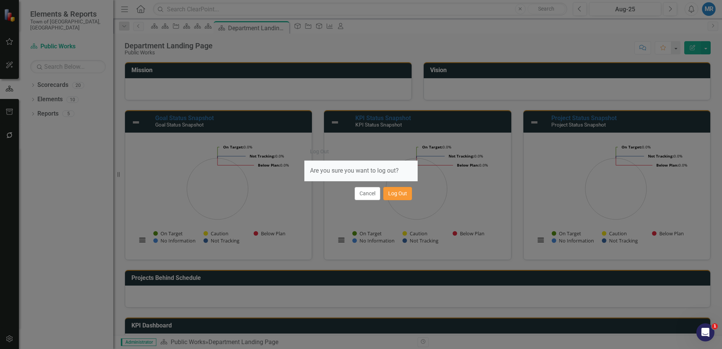
click at [397, 190] on button "Log Out" at bounding box center [397, 193] width 29 height 13
